Goal: Transaction & Acquisition: Purchase product/service

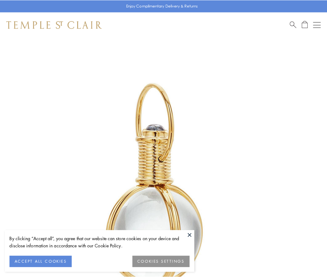
scroll to position [163, 0]
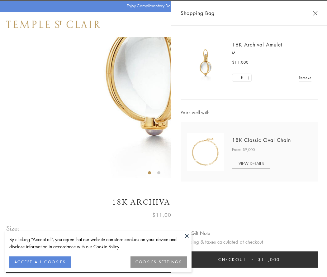
click at [249, 259] on button "Checkout $11,000" at bounding box center [249, 259] width 137 height 16
